Goal: Navigation & Orientation: Find specific page/section

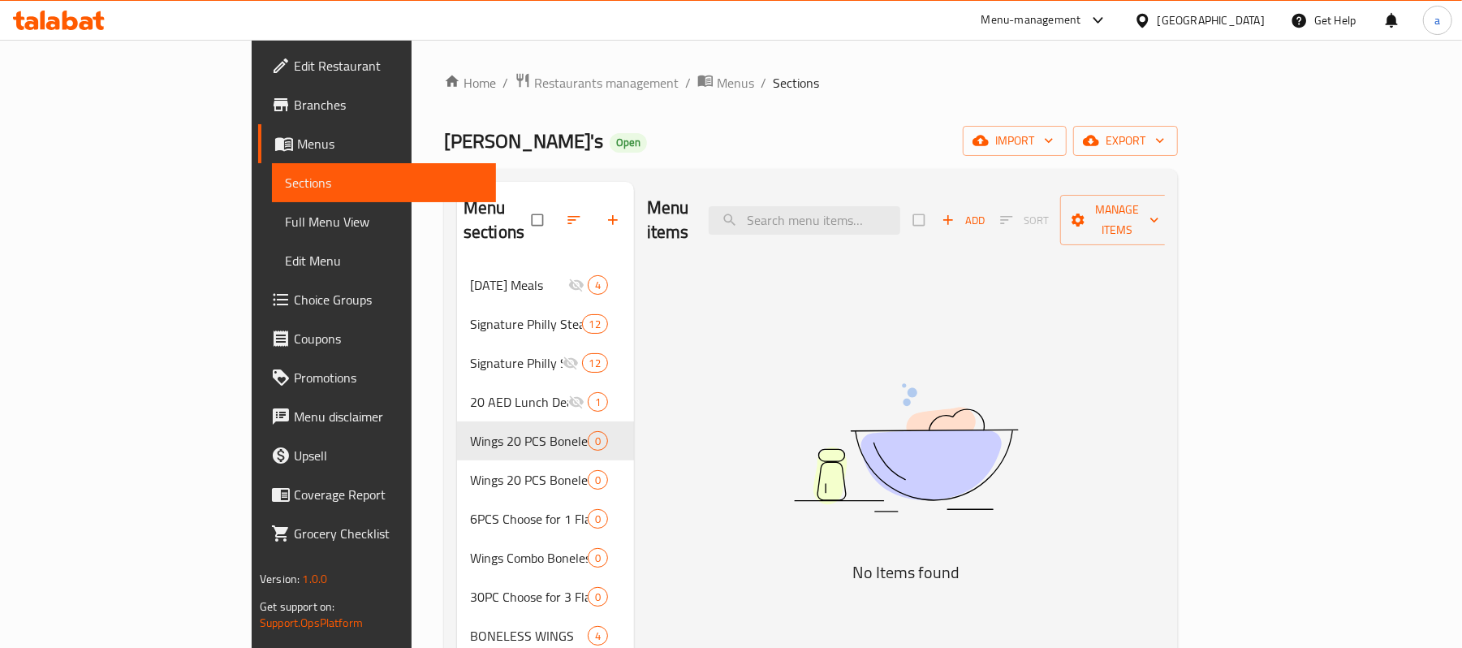
click at [68, 20] on icon at bounding box center [70, 20] width 15 height 19
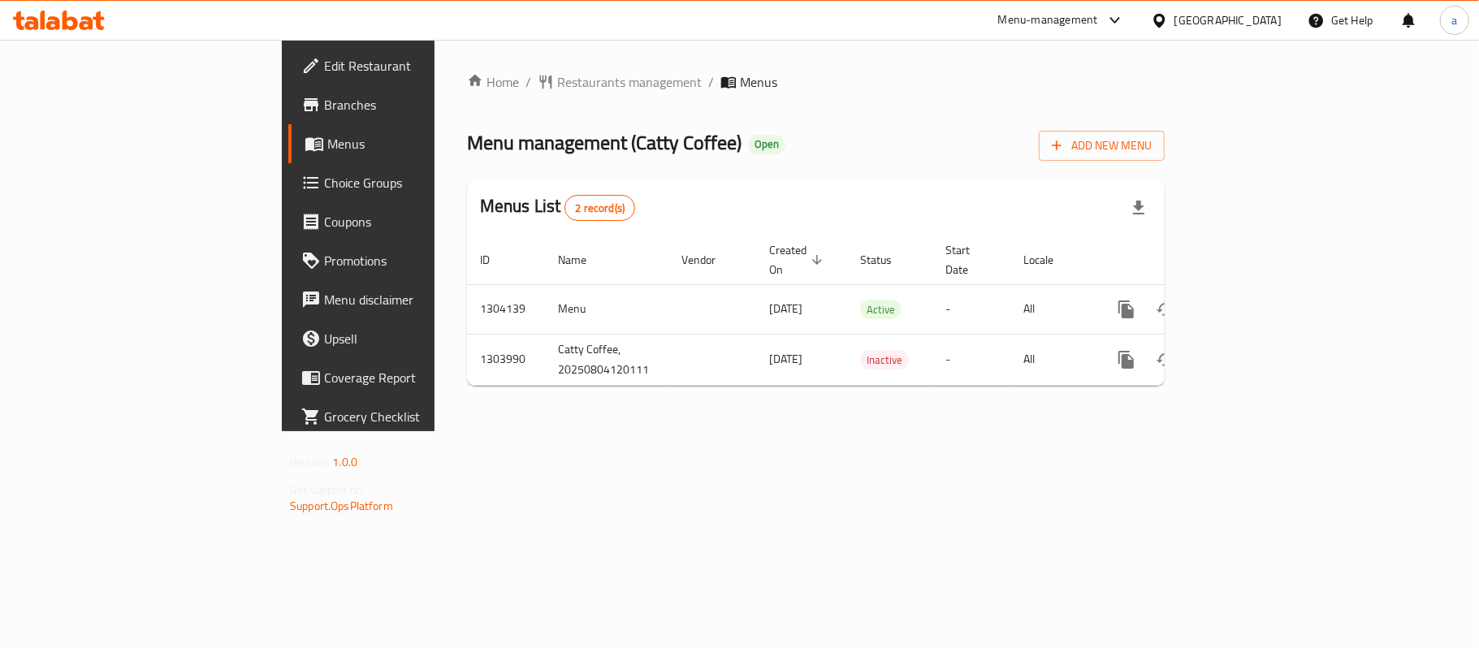
click at [78, 20] on icon at bounding box center [59, 20] width 92 height 19
click at [1270, 21] on div "Qatar" at bounding box center [1227, 20] width 107 height 18
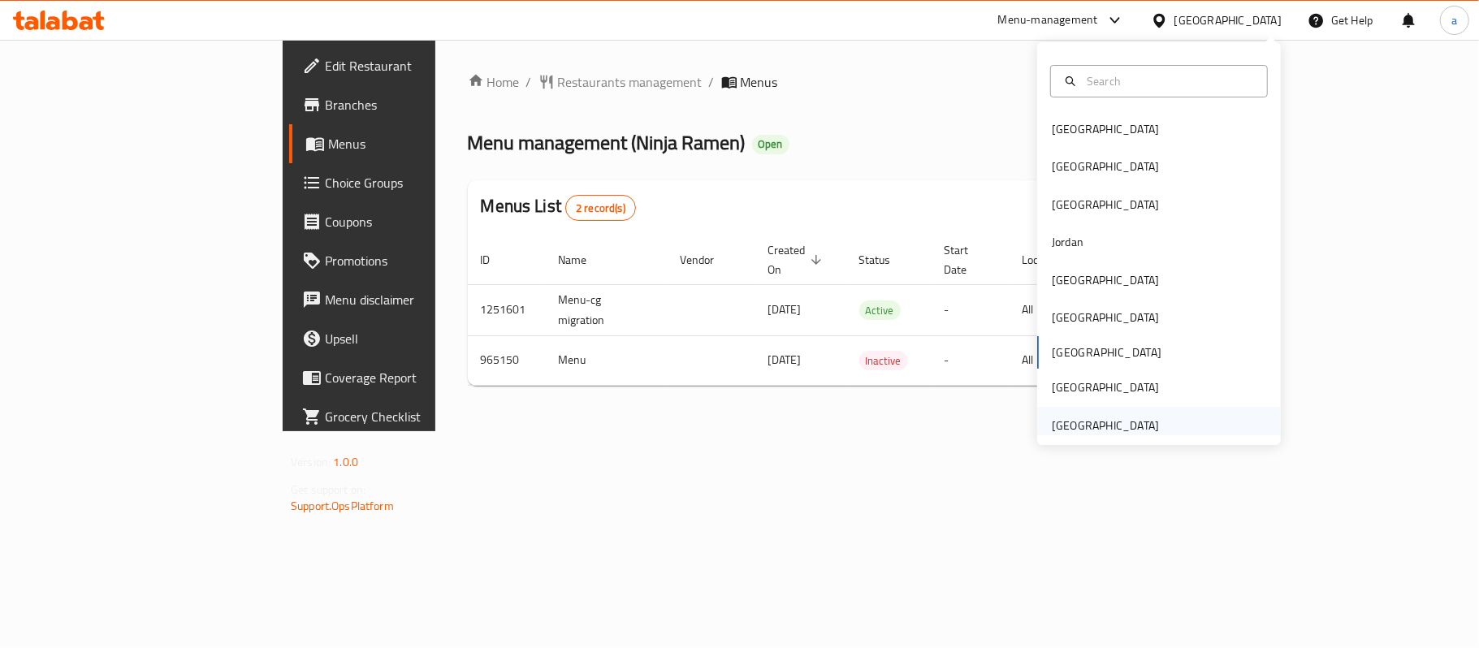
click at [1121, 422] on div "[GEOGRAPHIC_DATA]" at bounding box center [1105, 426] width 107 height 18
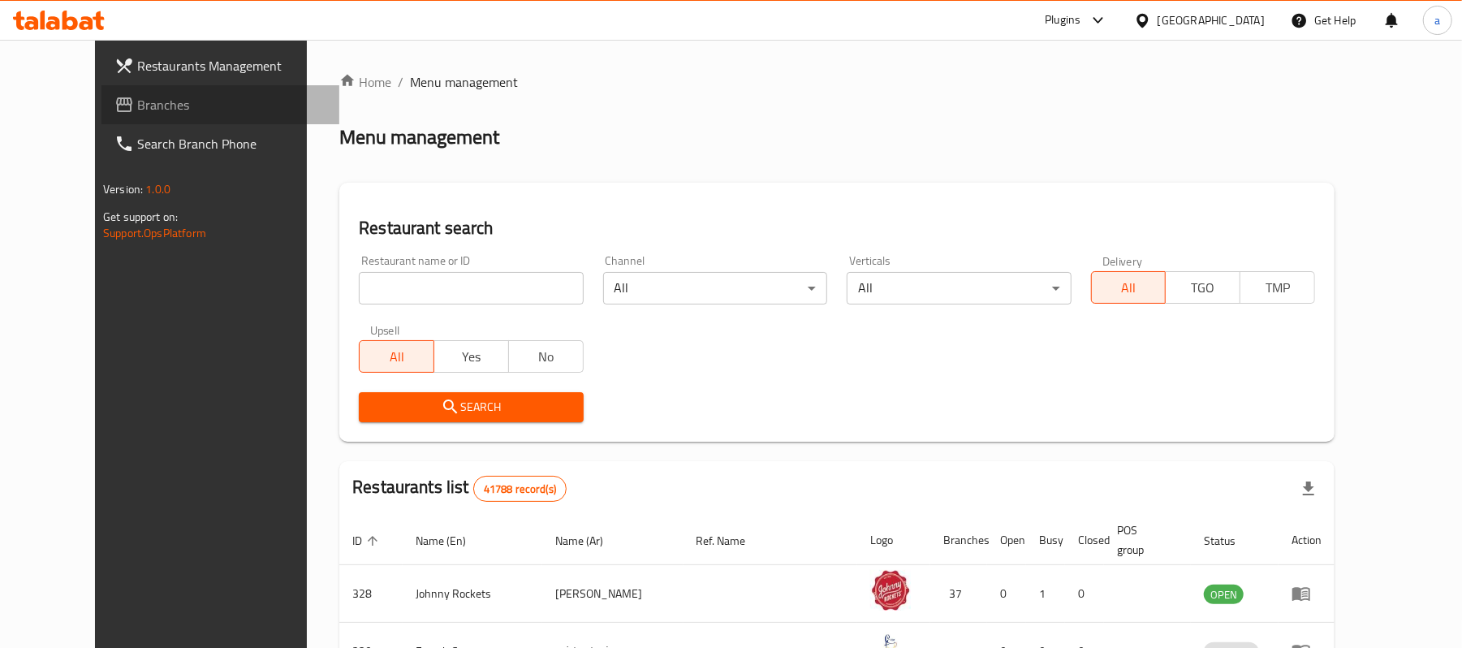
click at [137, 106] on span "Branches" at bounding box center [231, 104] width 189 height 19
